Goal: Task Accomplishment & Management: Complete application form

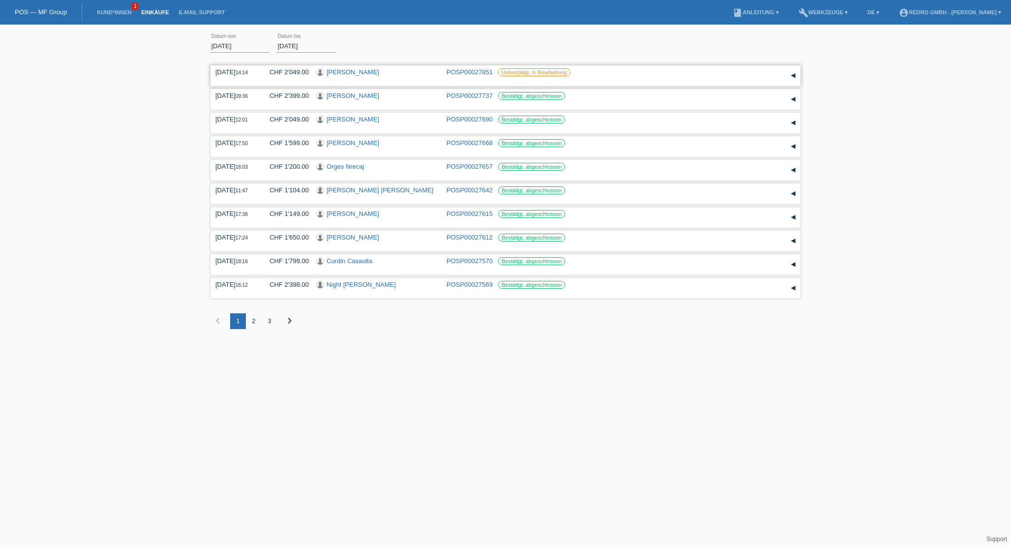
click at [474, 71] on link "POSP00027851" at bounding box center [469, 71] width 46 height 7
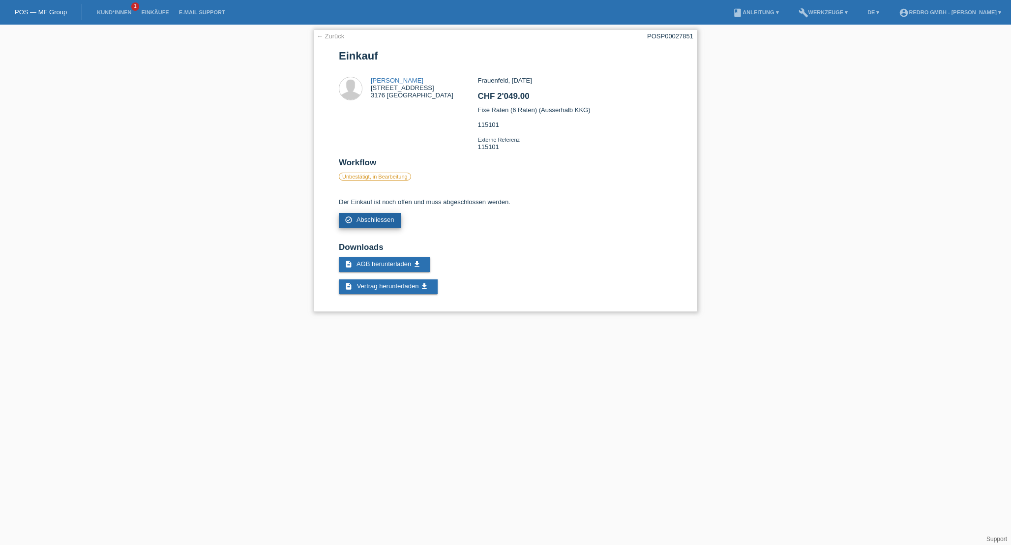
click at [380, 223] on span "Abschliessen" at bounding box center [375, 219] width 38 height 7
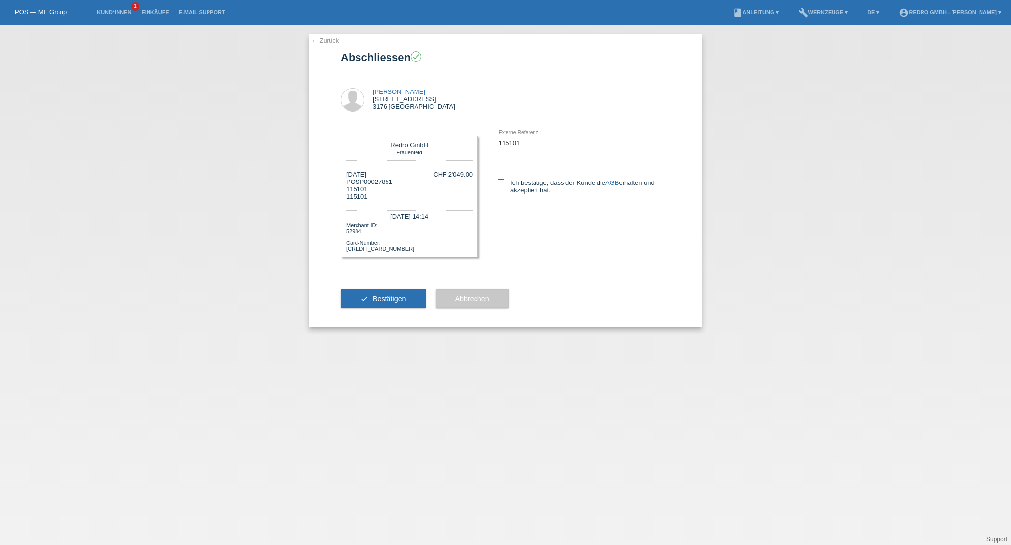
click at [499, 183] on icon at bounding box center [501, 182] width 6 height 6
click at [499, 183] on input "Ich bestätige, dass der Kunde die AGB erhalten und akzeptiert hat." at bounding box center [501, 182] width 6 height 6
checkbox input "true"
click at [387, 302] on span "Bestätigen" at bounding box center [389, 298] width 33 height 8
